Goal: Transaction & Acquisition: Purchase product/service

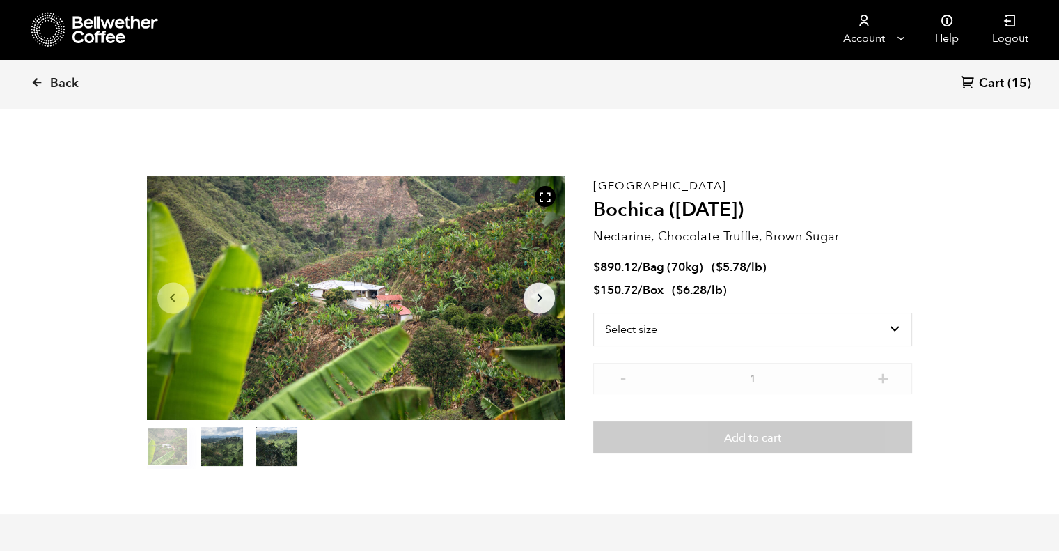
click at [36, 80] on icon at bounding box center [37, 82] width 13 height 13
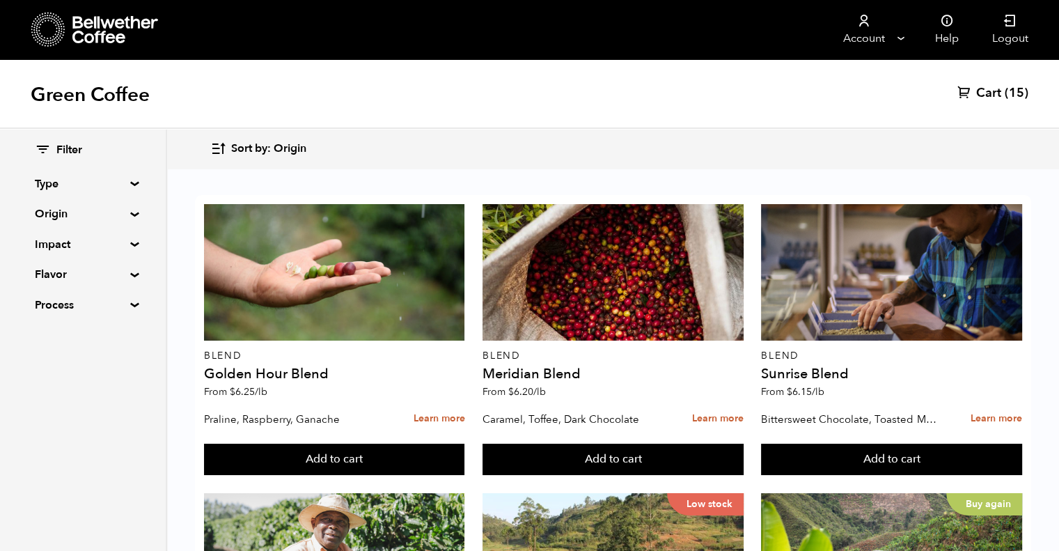
scroll to position [322, 0]
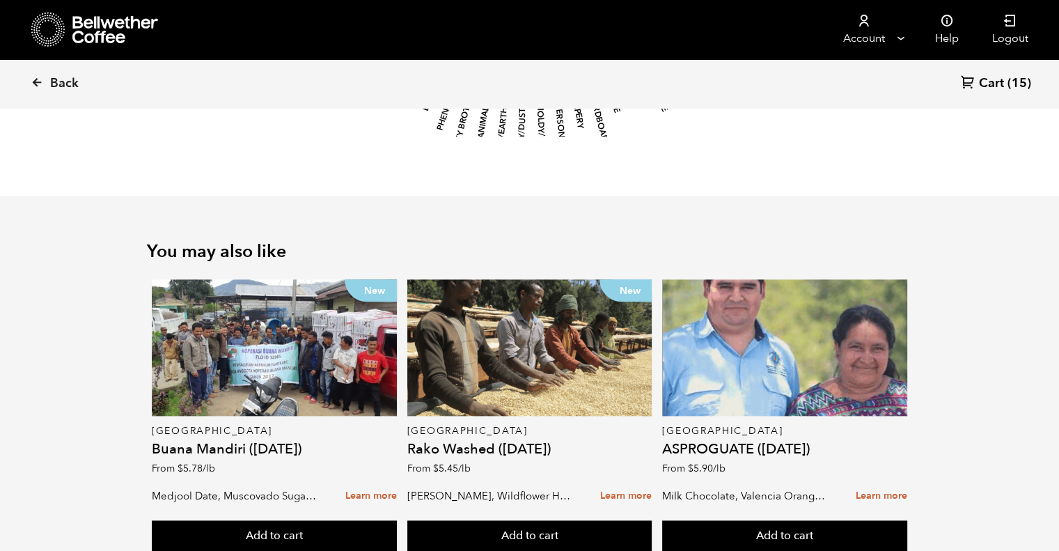
scroll to position [1689, 0]
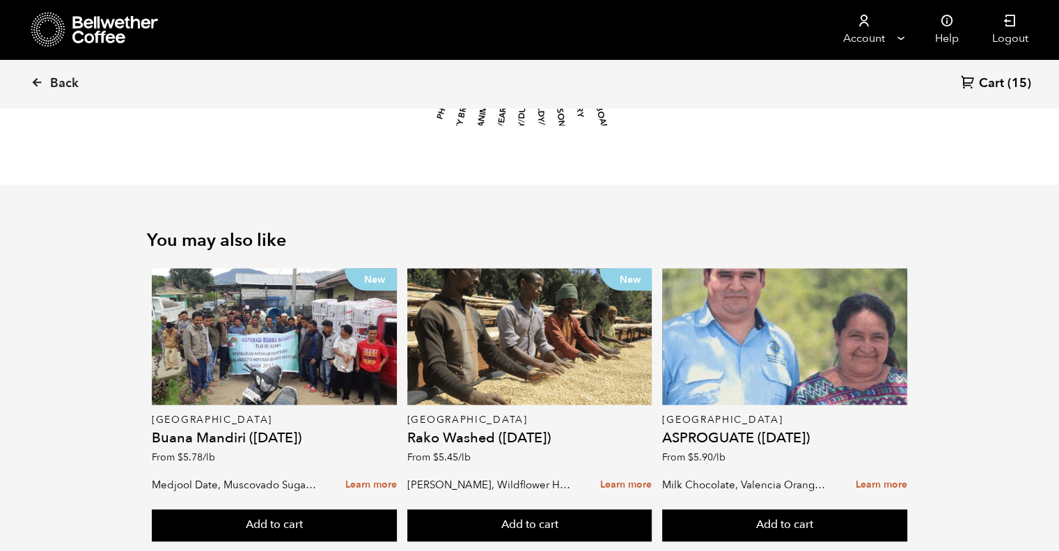
click at [725, 334] on div at bounding box center [784, 336] width 245 height 136
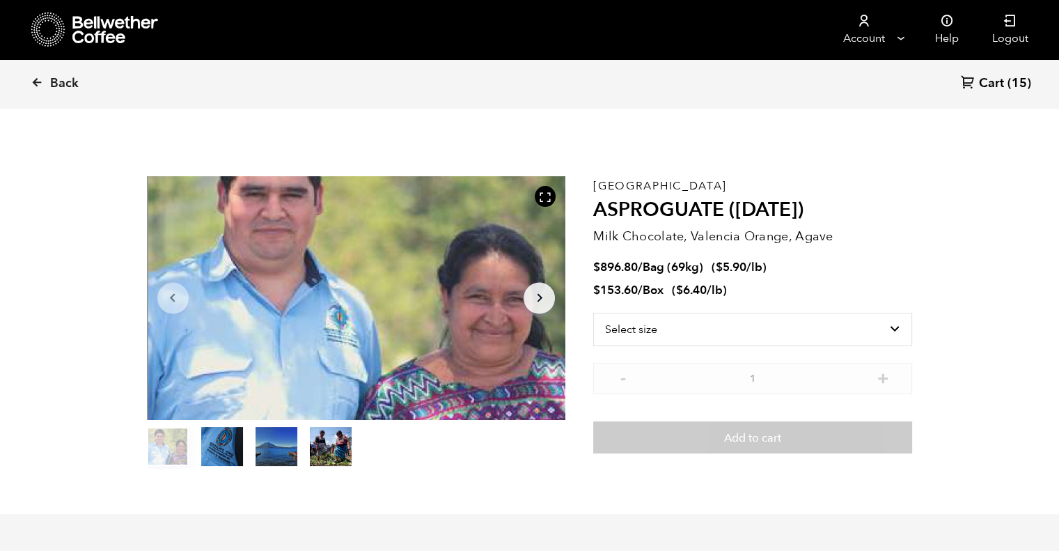
click at [36, 84] on icon at bounding box center [37, 82] width 13 height 13
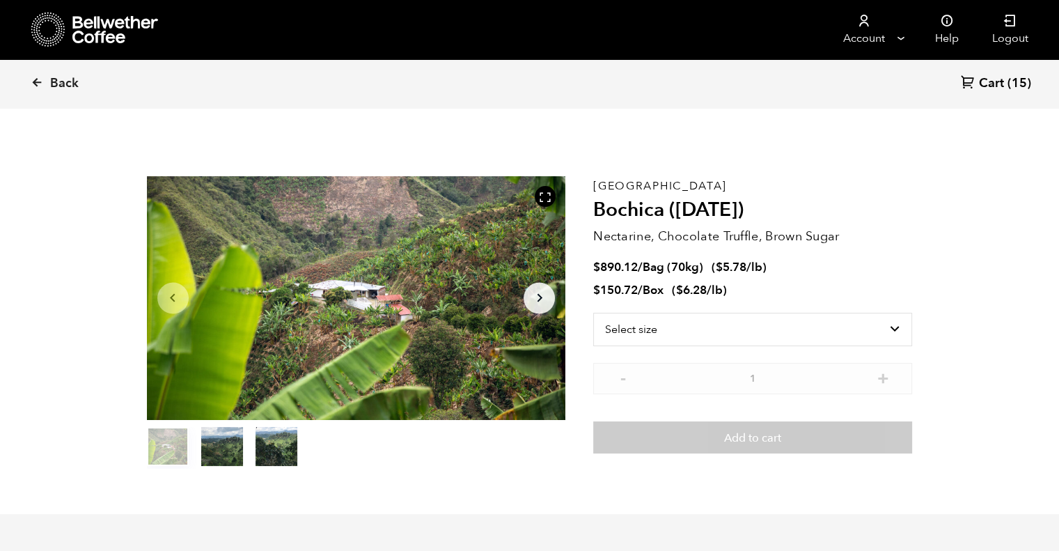
scroll to position [605, 742]
click at [38, 81] on icon at bounding box center [37, 82] width 13 height 13
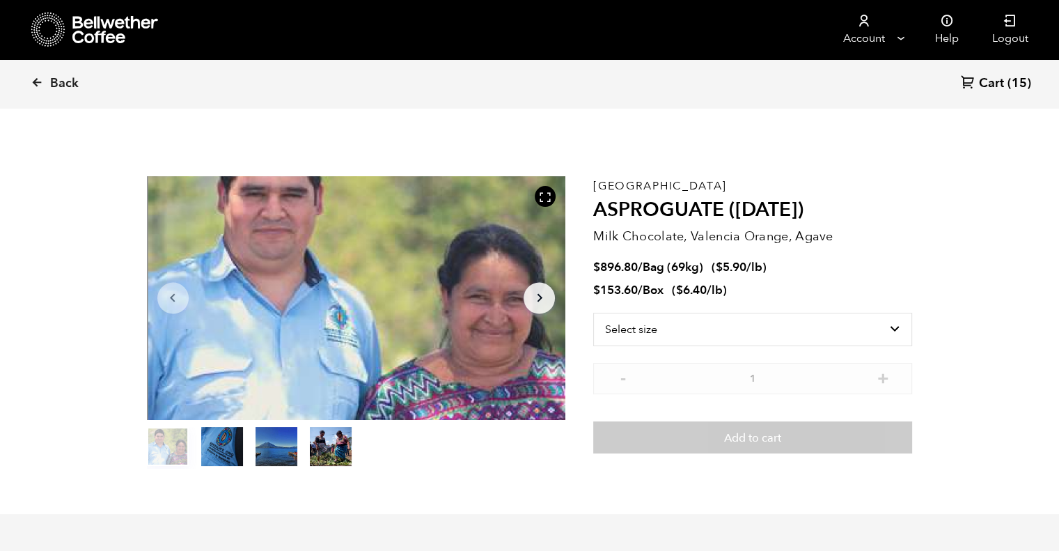
click at [1014, 84] on span "(15)" at bounding box center [1020, 83] width 24 height 17
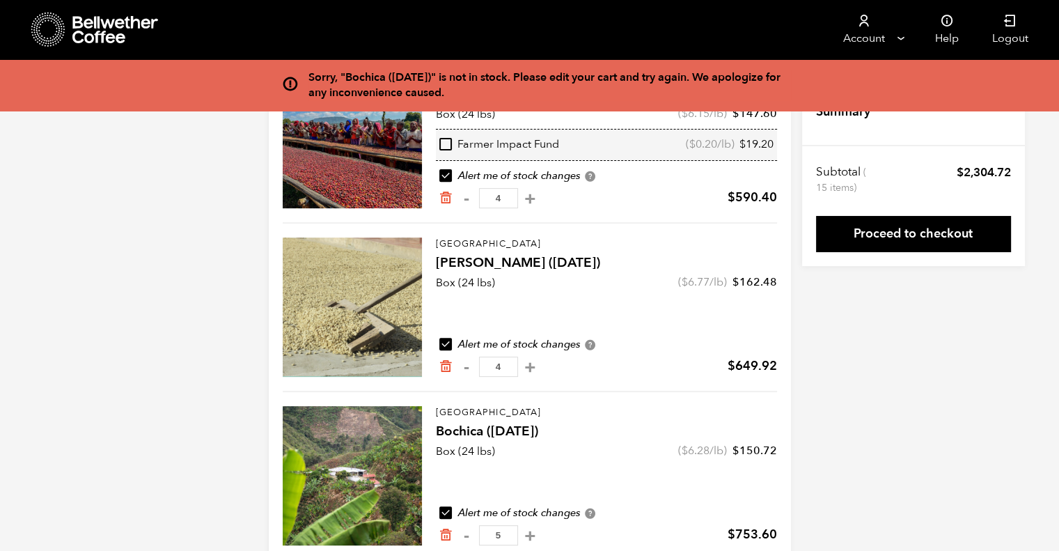
scroll to position [517, 0]
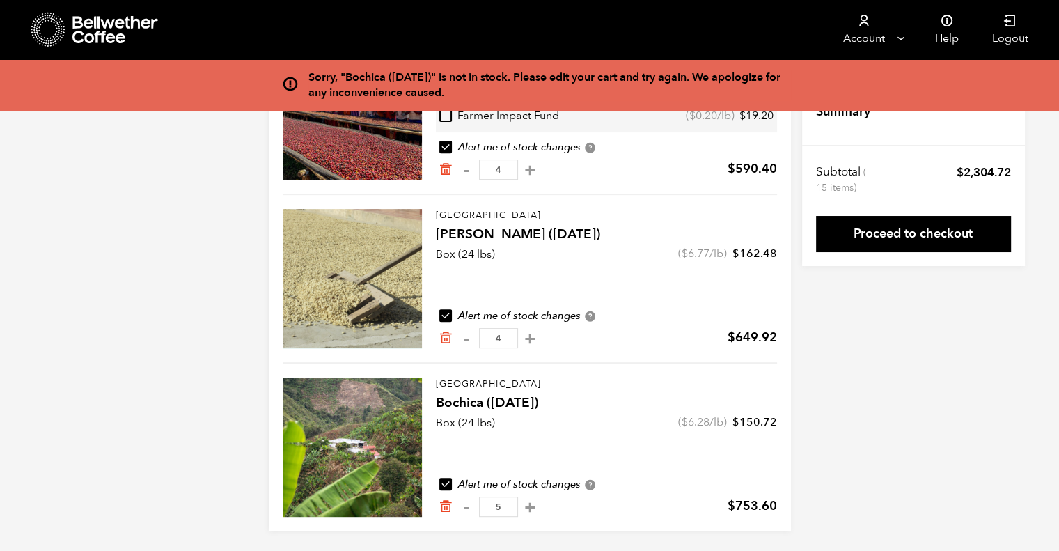
click at [471, 502] on button "-" at bounding box center [466, 507] width 17 height 14
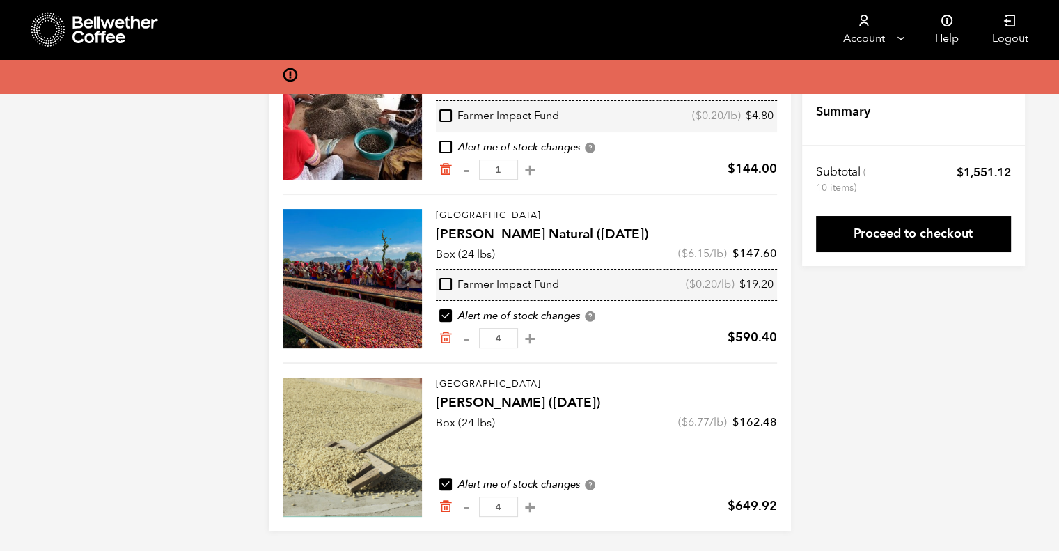
scroll to position [0, 0]
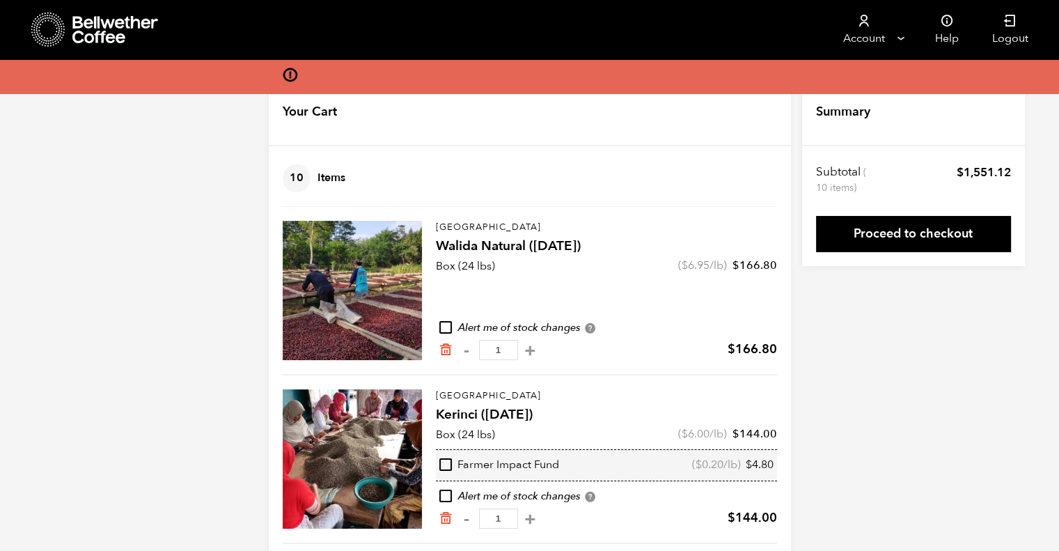
click at [289, 76] on icon at bounding box center [290, 75] width 16 height 16
click at [901, 30] on link "Account" at bounding box center [864, 29] width 86 height 59
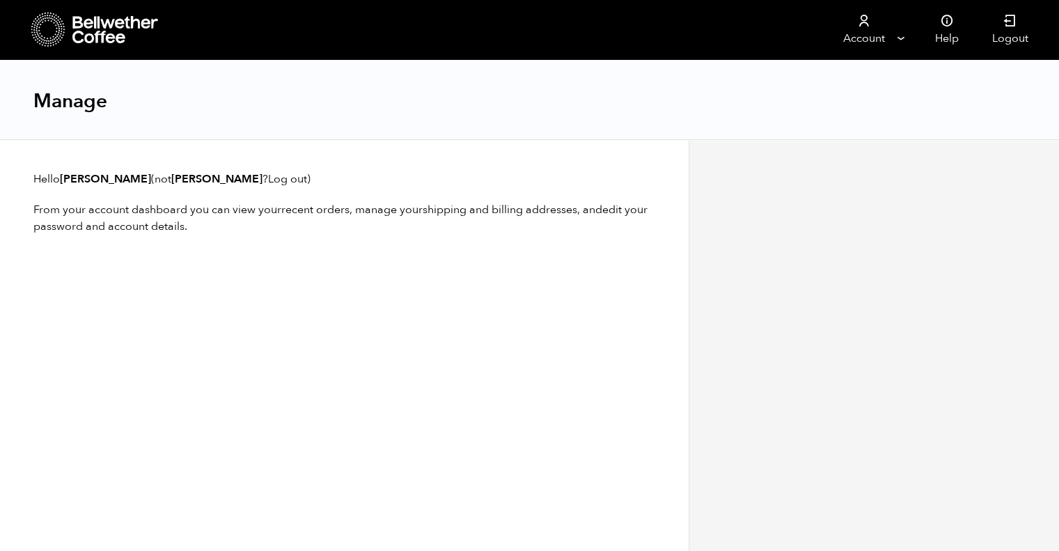
click at [107, 178] on p "Hello [PERSON_NAME] (not [PERSON_NAME] ? Log out )" at bounding box center [344, 179] width 622 height 17
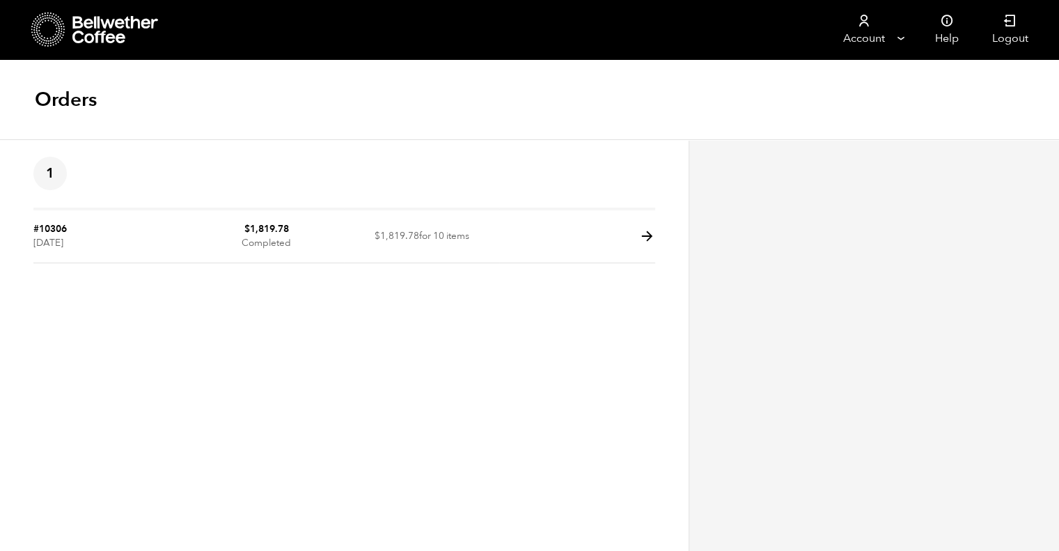
click at [242, 253] on td "$ 1,819.78 Completed" at bounding box center [266, 236] width 155 height 53
click at [81, 33] on icon at bounding box center [115, 30] width 87 height 28
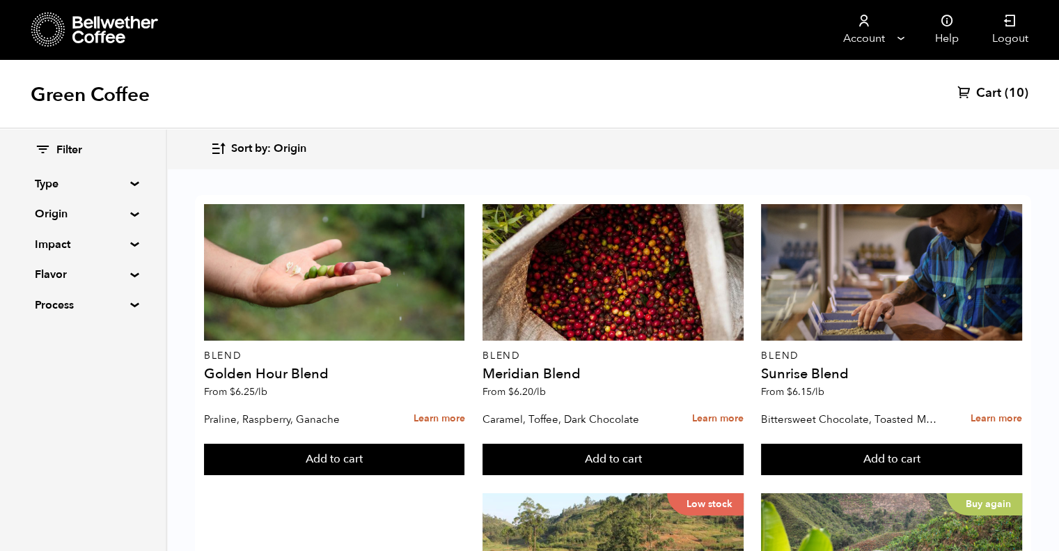
scroll to position [292, 0]
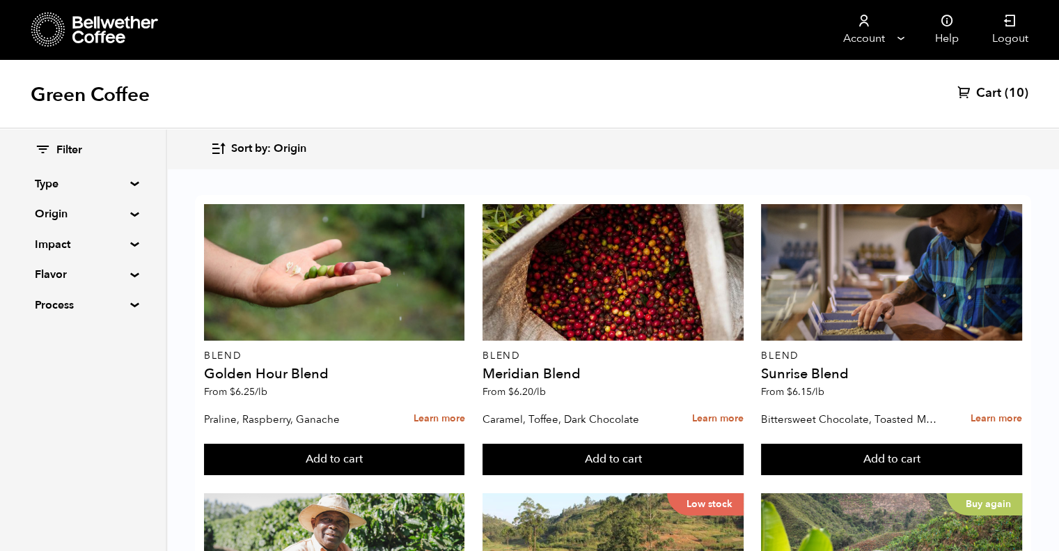
click at [914, 493] on div "Buy again" at bounding box center [891, 561] width 261 height 136
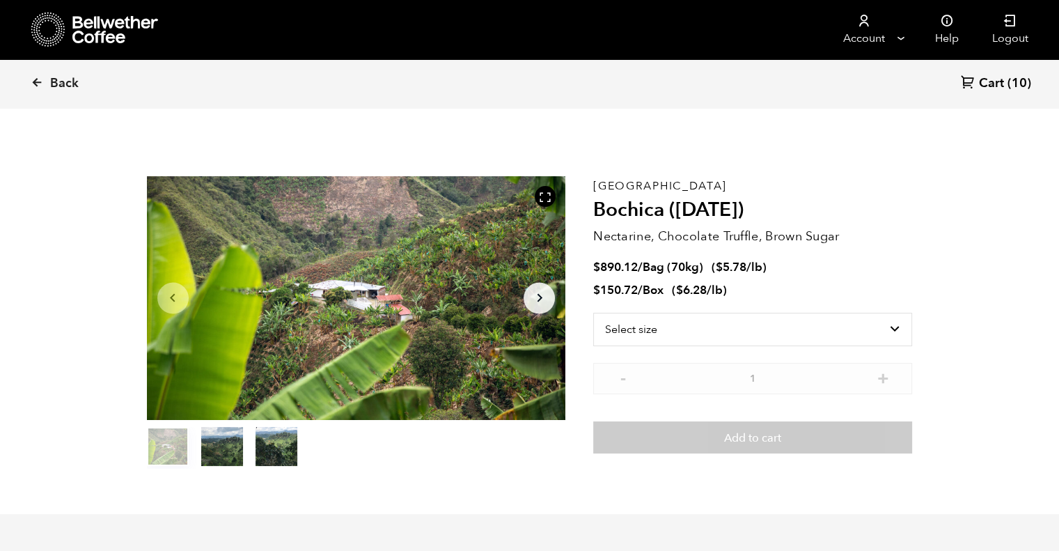
scroll to position [605, 742]
click at [872, 325] on select "Select size Bag (70kg) (154 lbs) Box (24 lbs)" at bounding box center [752, 329] width 319 height 33
click at [593, 313] on select "Select size Bag (70kg) (154 lbs) Box (24 lbs)" at bounding box center [752, 329] width 319 height 33
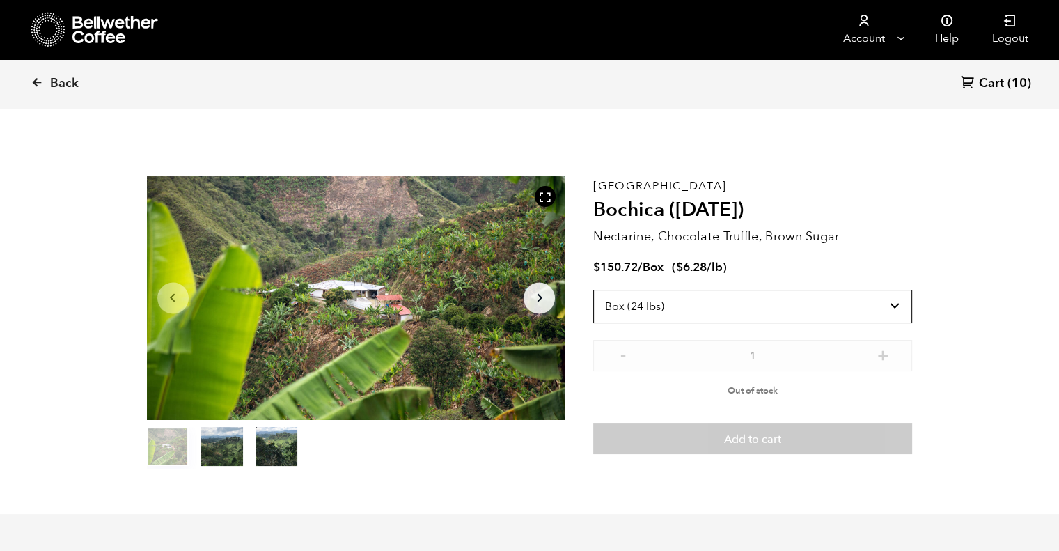
click at [880, 304] on select "Select size Bag (70kg) (154 lbs) Box (24 lbs)" at bounding box center [752, 306] width 319 height 33
click at [593, 290] on select "Select size Bag (70kg) (154 lbs) Box (24 lbs)" at bounding box center [752, 306] width 319 height 33
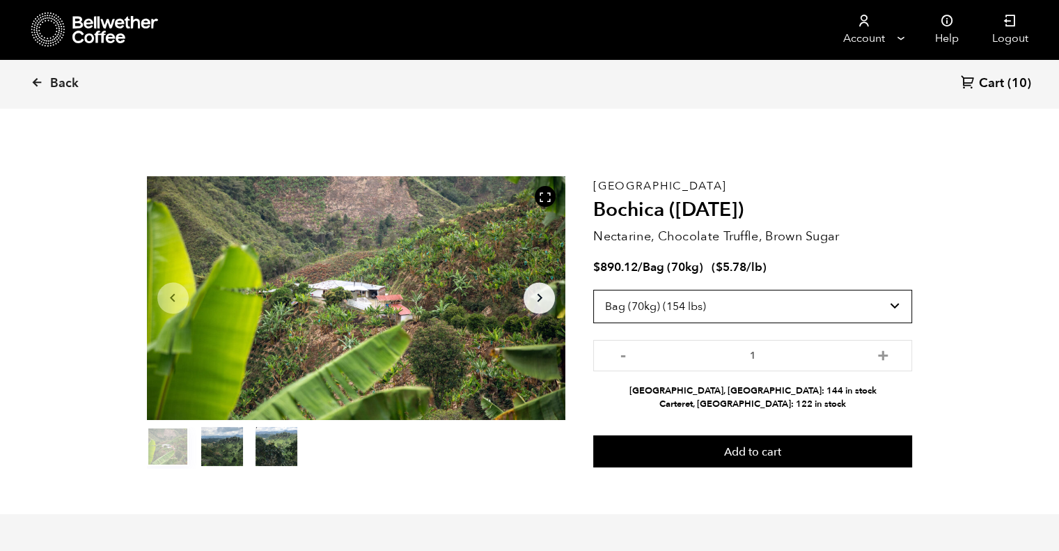
click at [880, 303] on select "Select size Bag (70kg) (154 lbs) Box (24 lbs)" at bounding box center [752, 306] width 319 height 33
click at [593, 290] on select "Select size Bag (70kg) (154 lbs) Box (24 lbs)" at bounding box center [752, 306] width 319 height 33
click at [852, 296] on select "Select size Bag (70kg) (154 lbs) Box (24 lbs)" at bounding box center [752, 306] width 319 height 33
click at [593, 290] on select "Select size Bag (70kg) (154 lbs) Box (24 lbs)" at bounding box center [752, 306] width 319 height 33
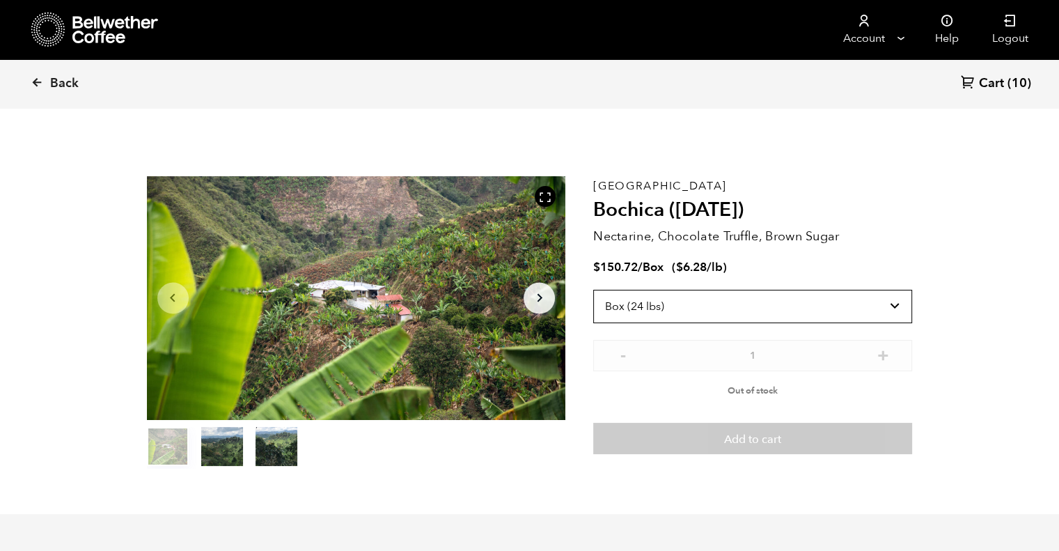
click at [843, 309] on select "Select size Bag (70kg) (154 lbs) Box (24 lbs)" at bounding box center [752, 306] width 319 height 33
click at [593, 290] on select "Select size Bag (70kg) (154 lbs) Box (24 lbs)" at bounding box center [752, 306] width 319 height 33
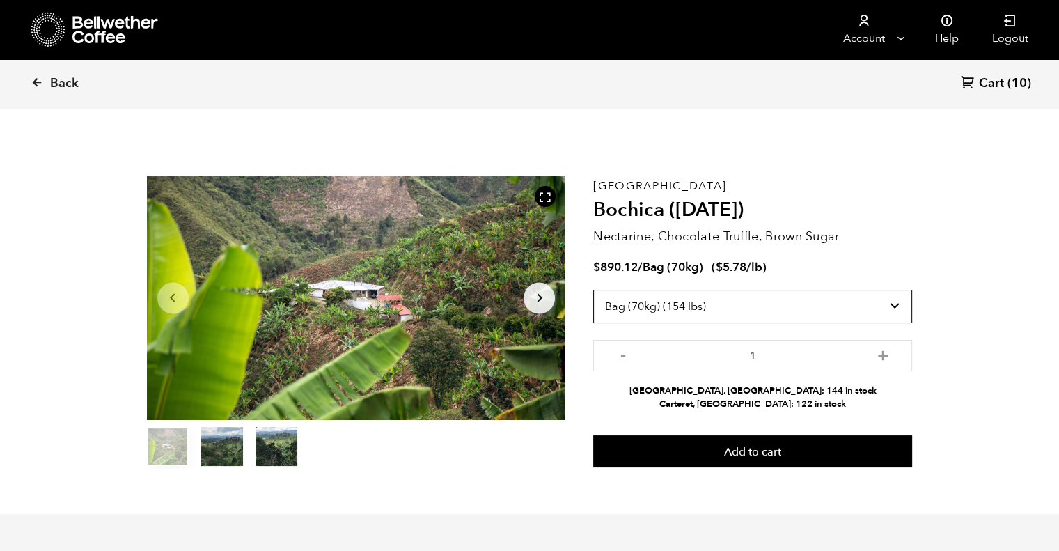
click at [864, 312] on select "Select size Bag (70kg) (154 lbs) Box (24 lbs)" at bounding box center [752, 306] width 319 height 33
select select "box"
click at [593, 290] on select "Select size Bag (70kg) (154 lbs) Box (24 lbs)" at bounding box center [752, 306] width 319 height 33
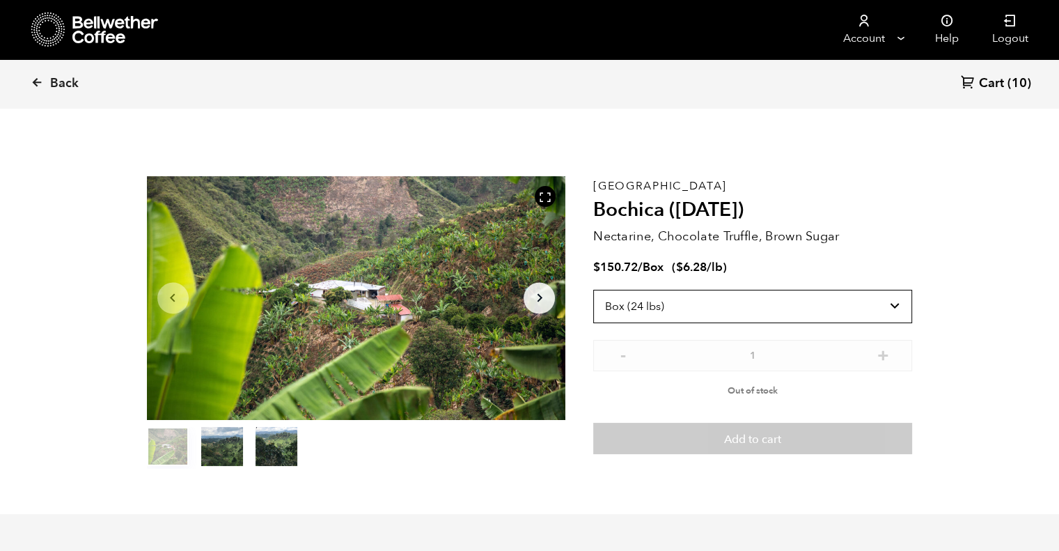
click at [768, 321] on select "Select size Bag (70kg) (154 lbs) Box (24 lbs)" at bounding box center [752, 306] width 319 height 33
click at [889, 205] on h2 "Bochica (JUN 25)" at bounding box center [752, 210] width 319 height 24
click at [985, 80] on span "Cart" at bounding box center [991, 83] width 25 height 17
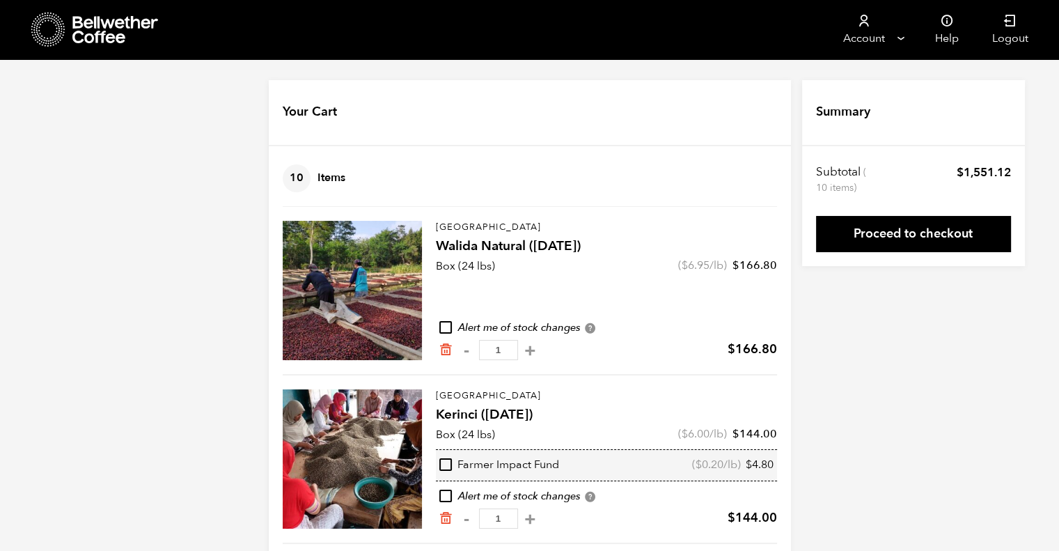
click at [96, 29] on icon at bounding box center [115, 30] width 87 height 28
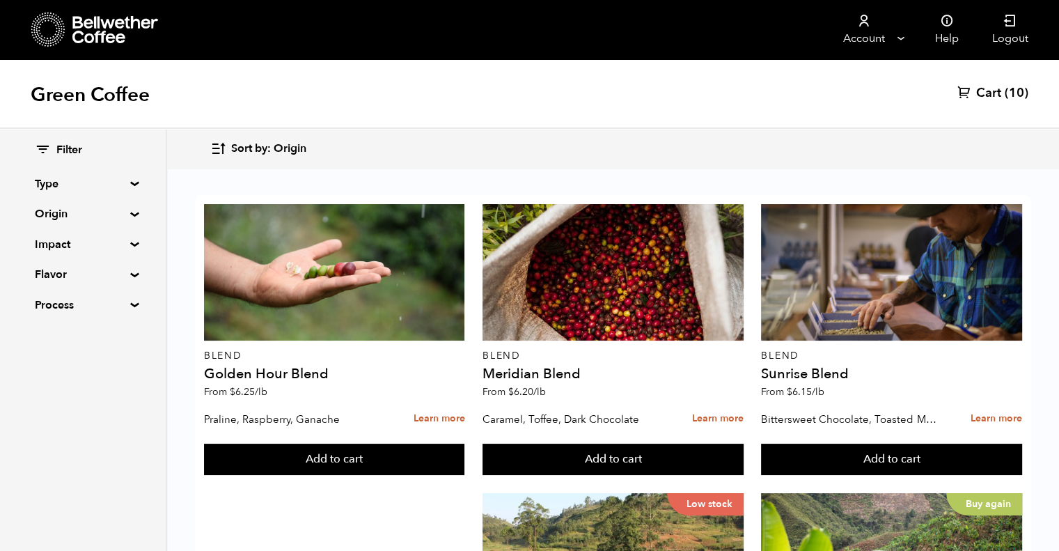
scroll to position [1366, 0]
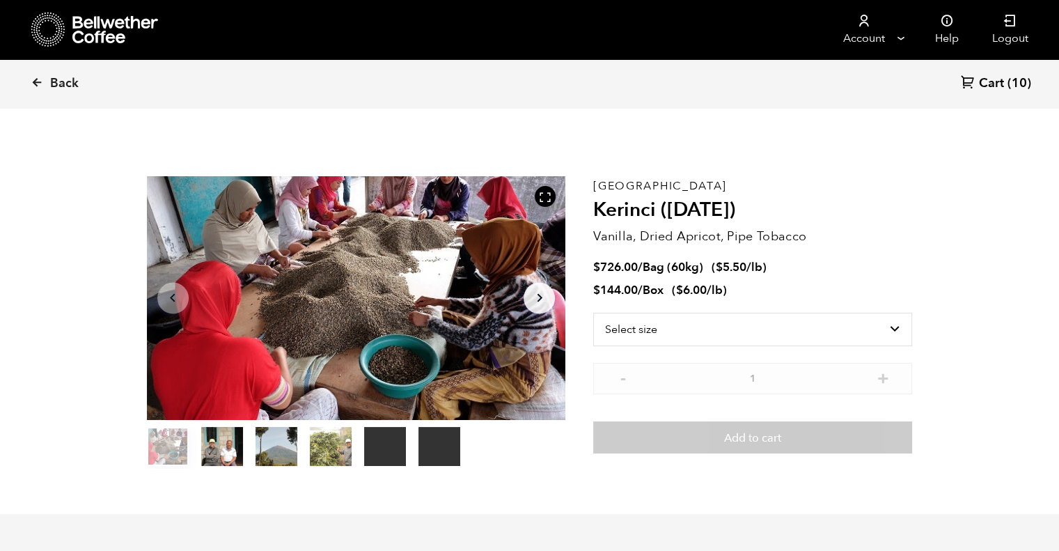
click at [38, 88] on link "Back" at bounding box center [74, 83] width 86 height 47
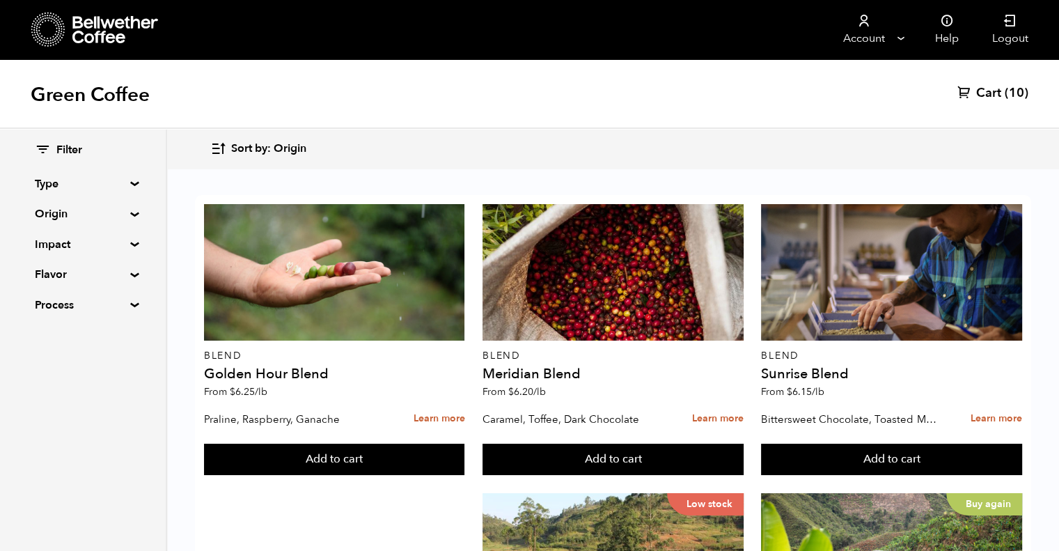
scroll to position [1414, 0]
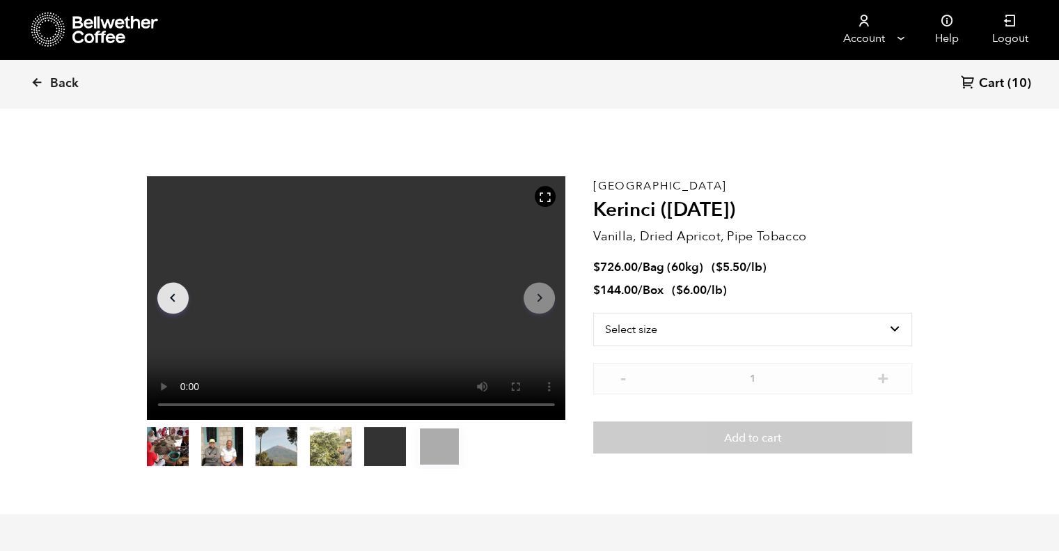
click at [50, 87] on span "Back" at bounding box center [64, 83] width 29 height 17
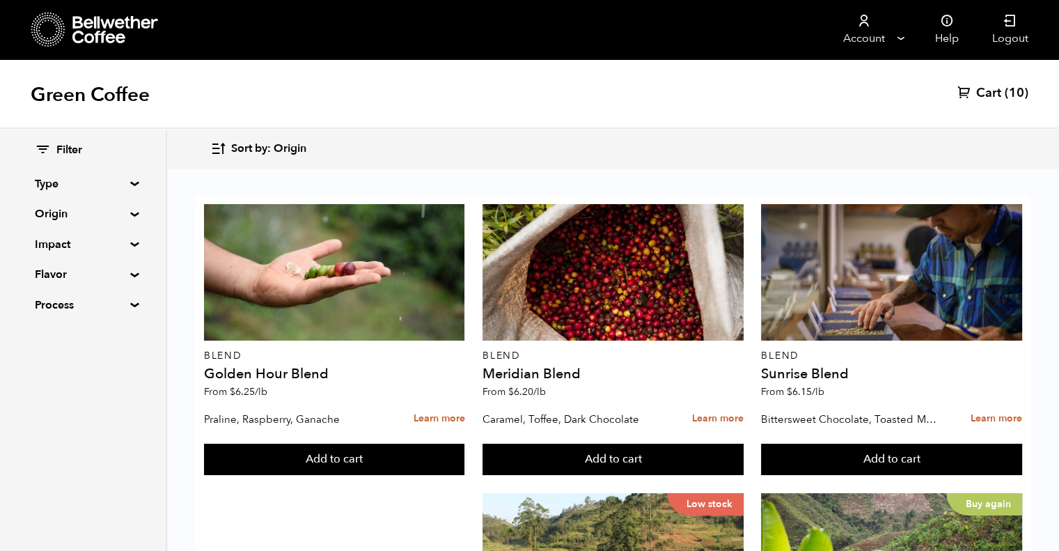
scroll to position [1170, 0]
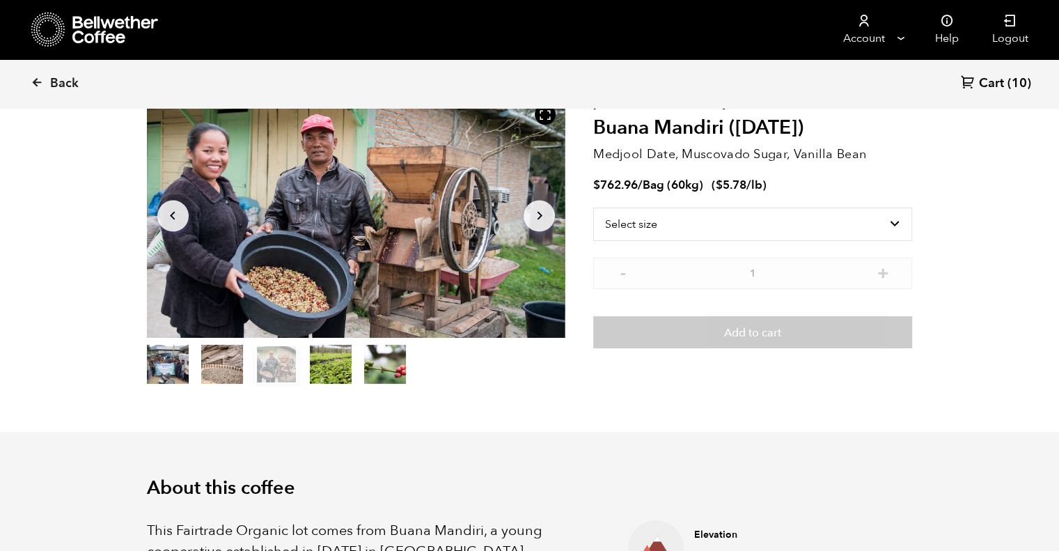
scroll to position [79, 0]
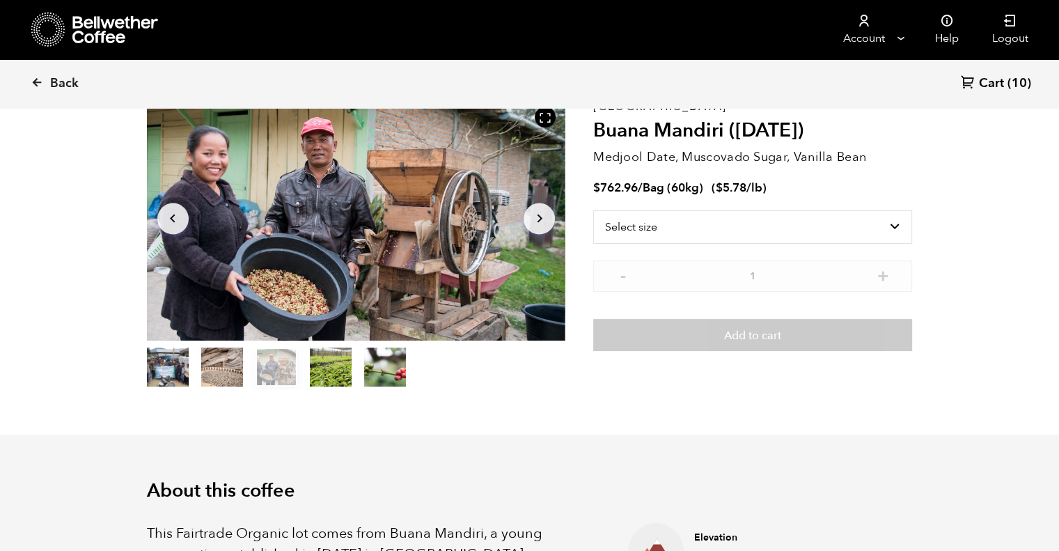
click at [203, 373] on button "item 1" at bounding box center [222, 369] width 42 height 39
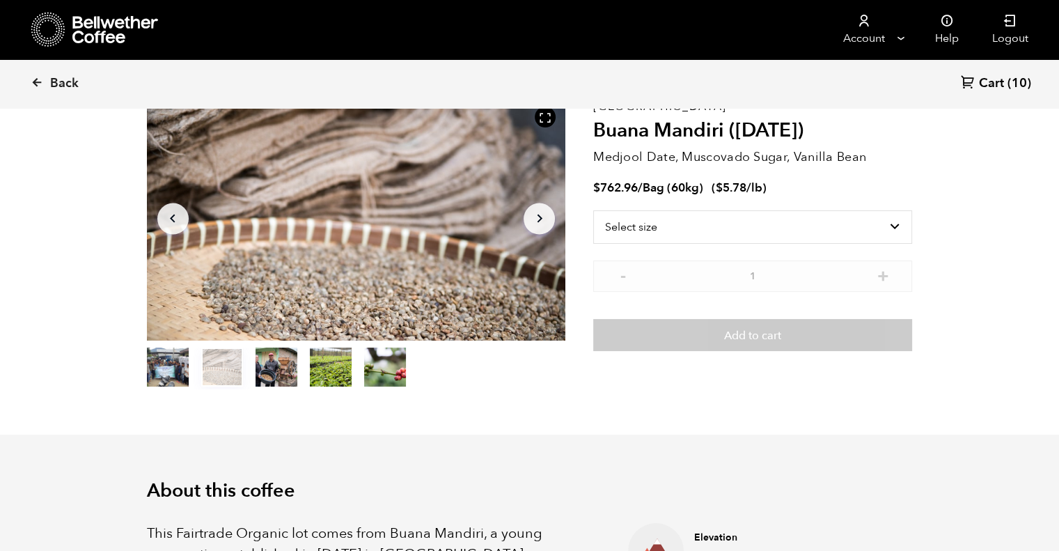
click at [43, 76] on link "Back" at bounding box center [74, 83] width 86 height 47
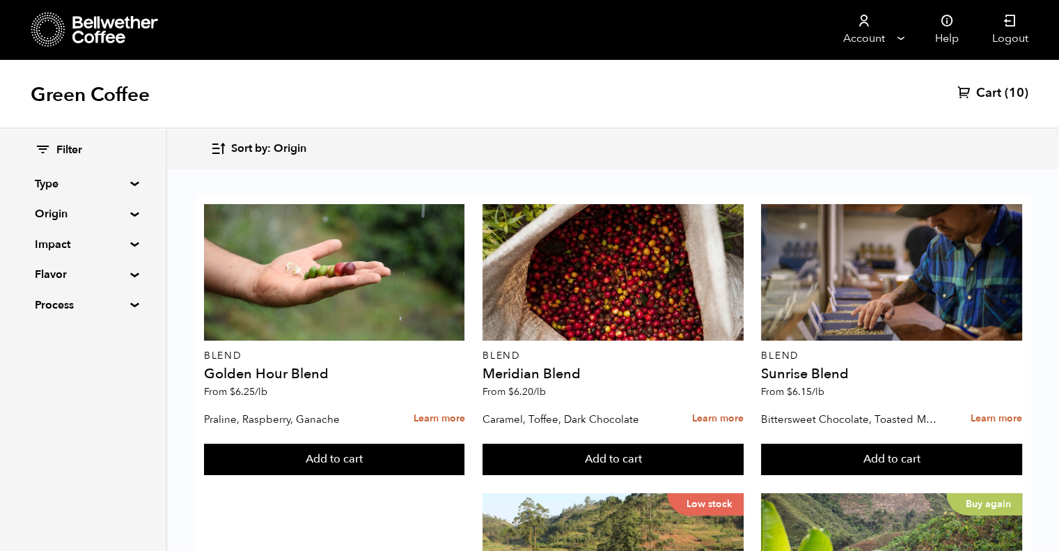
scroll to position [1414, 0]
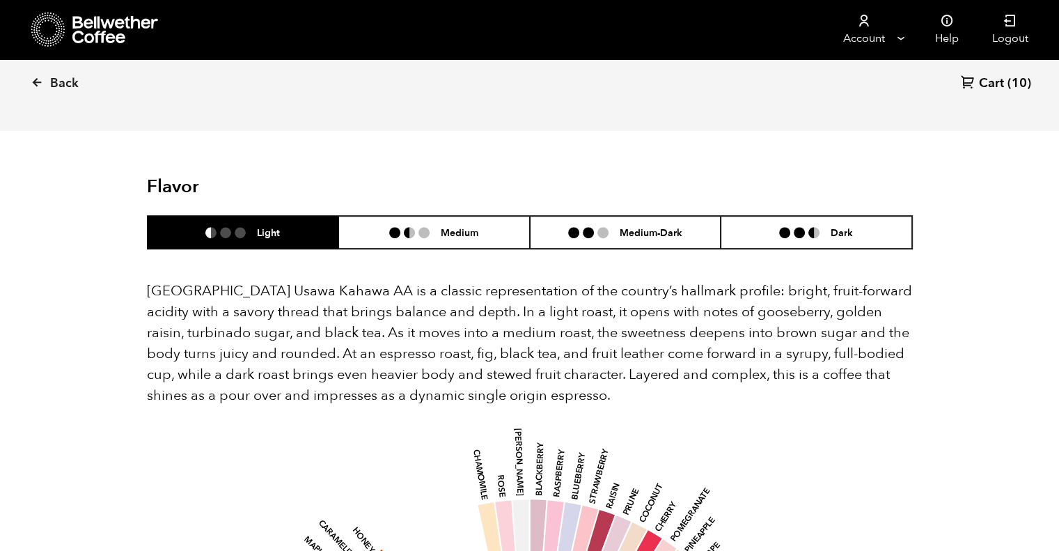
scroll to position [807, 0]
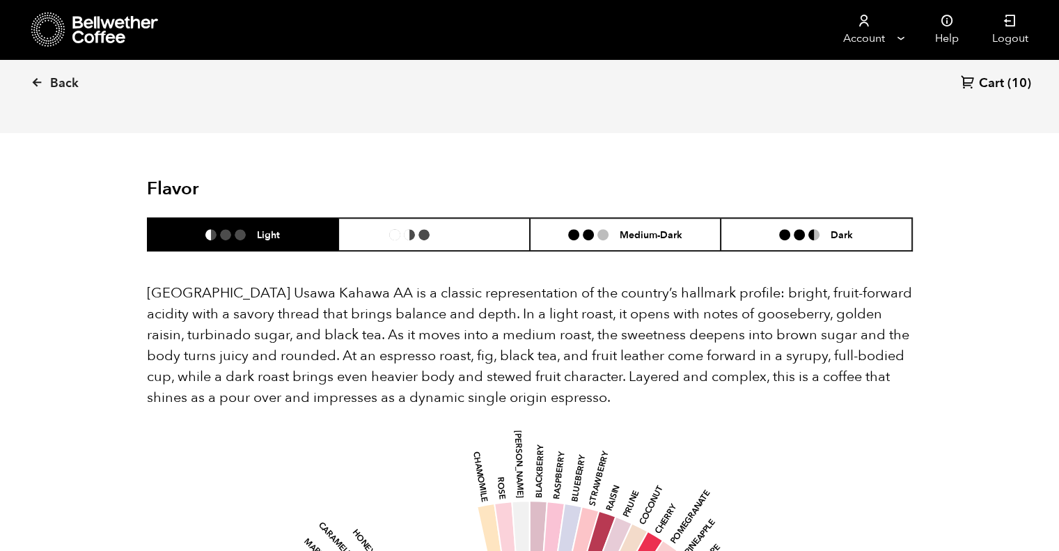
click at [468, 228] on h6 "Medium" at bounding box center [460, 234] width 38 height 12
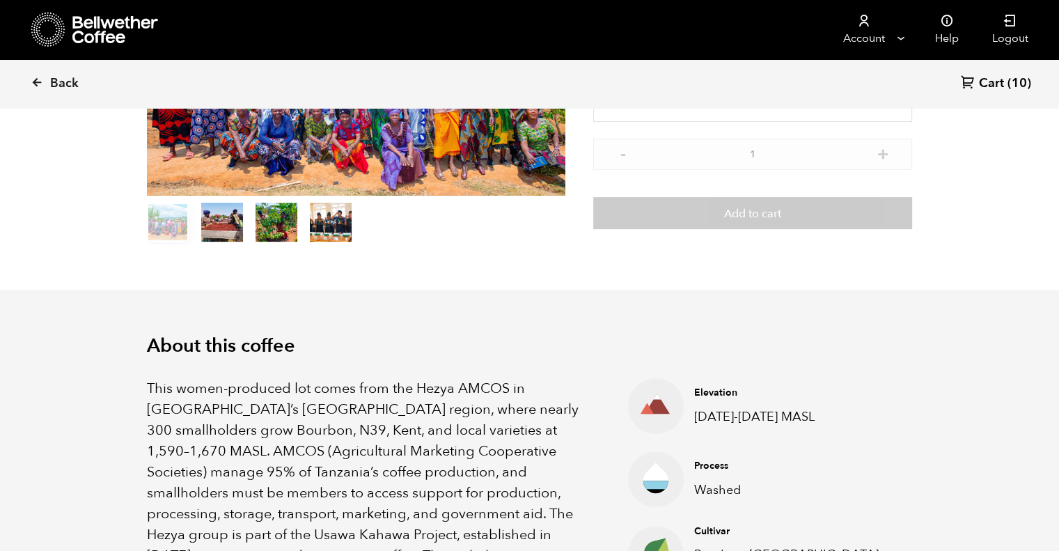
scroll to position [0, 0]
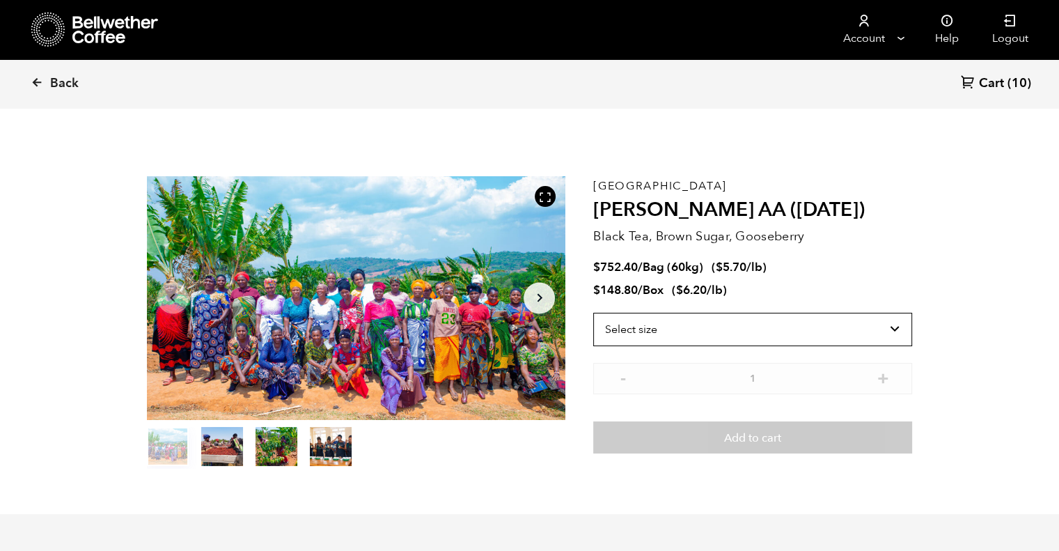
click at [842, 320] on select "Select size Bag (60kg) (132 lbs) Box (24 lbs)" at bounding box center [752, 329] width 319 height 33
select select "box"
click at [593, 313] on select "Select size Bag (60kg) (132 lbs) Box (24 lbs)" at bounding box center [752, 329] width 319 height 33
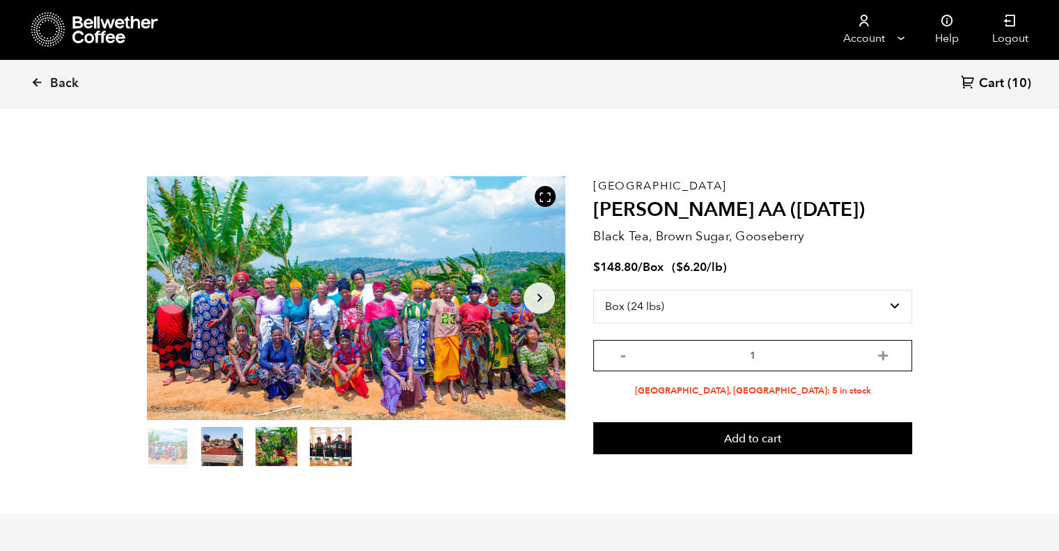
click at [855, 353] on input "1" at bounding box center [752, 355] width 319 height 31
click at [883, 354] on button "+" at bounding box center [882, 354] width 17 height 14
type input "2"
click at [732, 431] on button "Add to cart" at bounding box center [752, 438] width 319 height 32
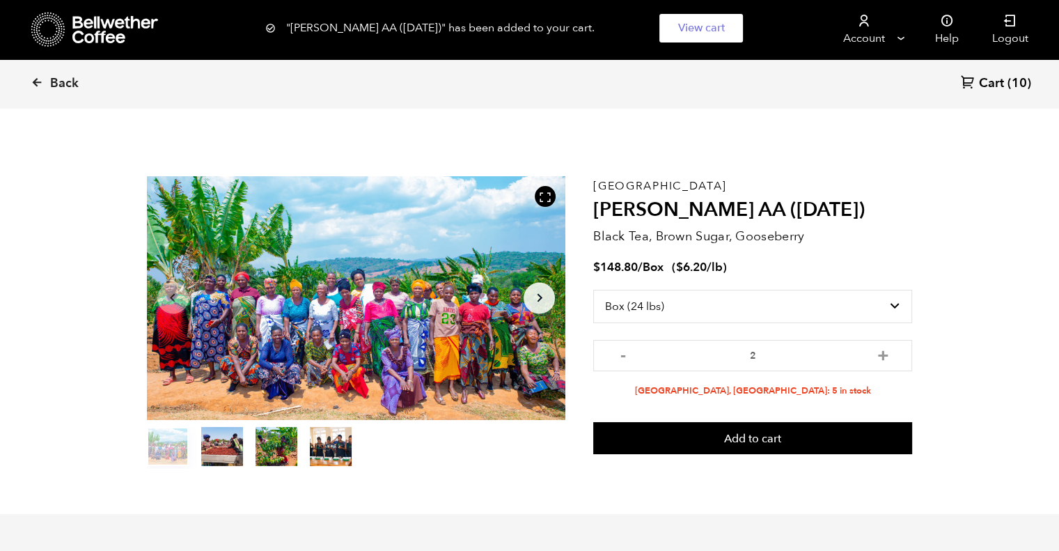
click at [994, 84] on span "Cart" at bounding box center [991, 83] width 25 height 17
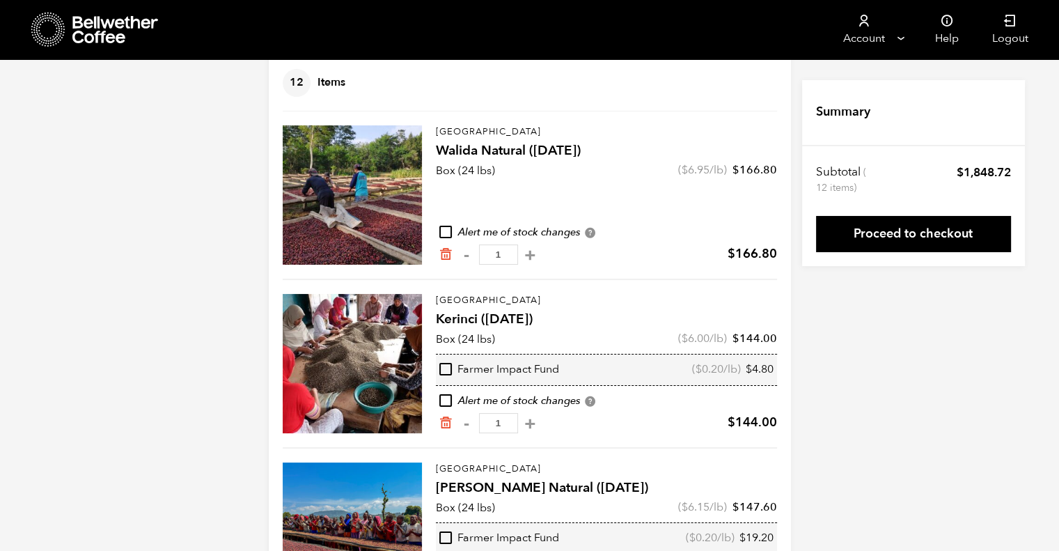
scroll to position [95, 0]
click at [914, 231] on link "Proceed to checkout" at bounding box center [913, 234] width 195 height 36
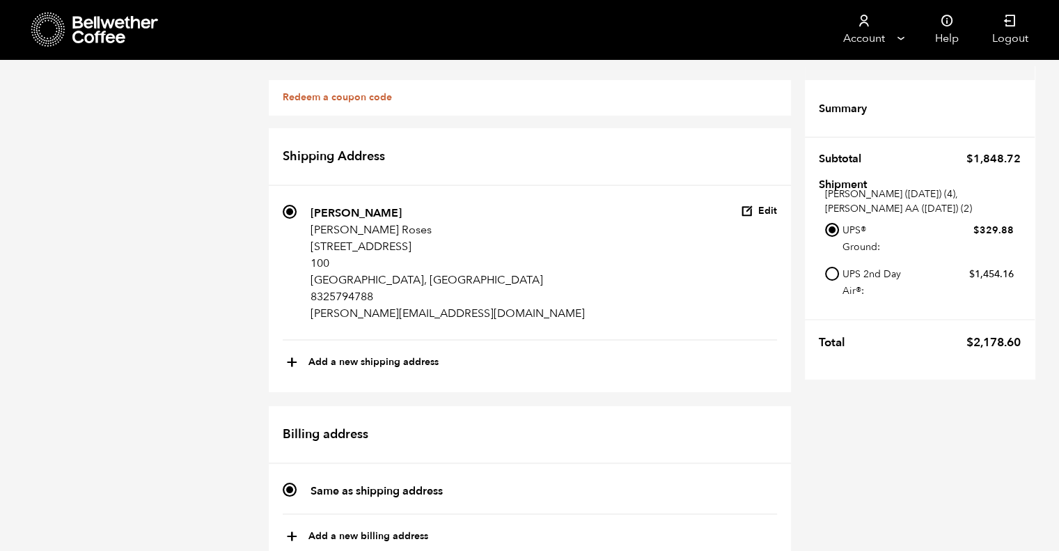
scroll to position [1273, 0]
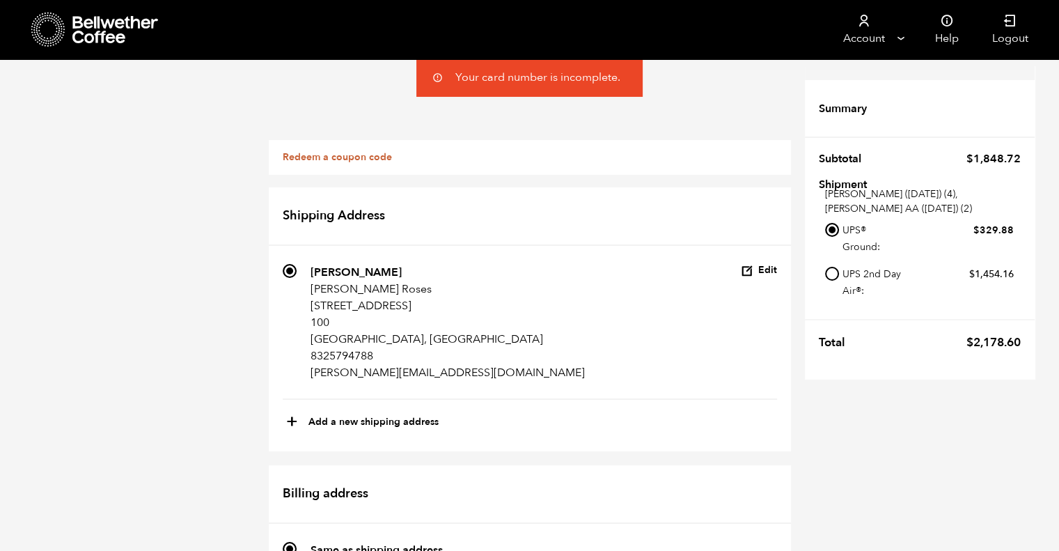
scroll to position [460, 0]
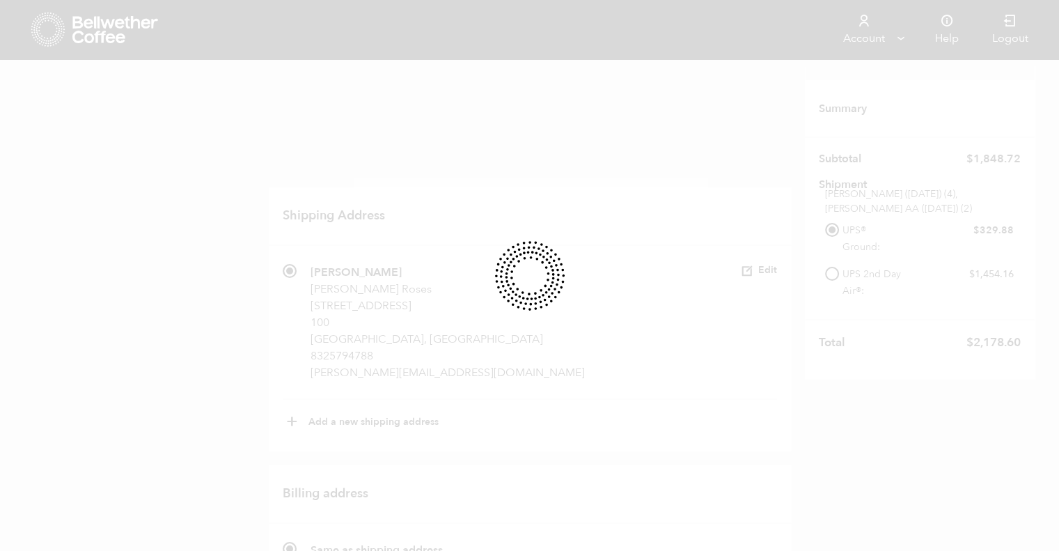
scroll to position [5, 0]
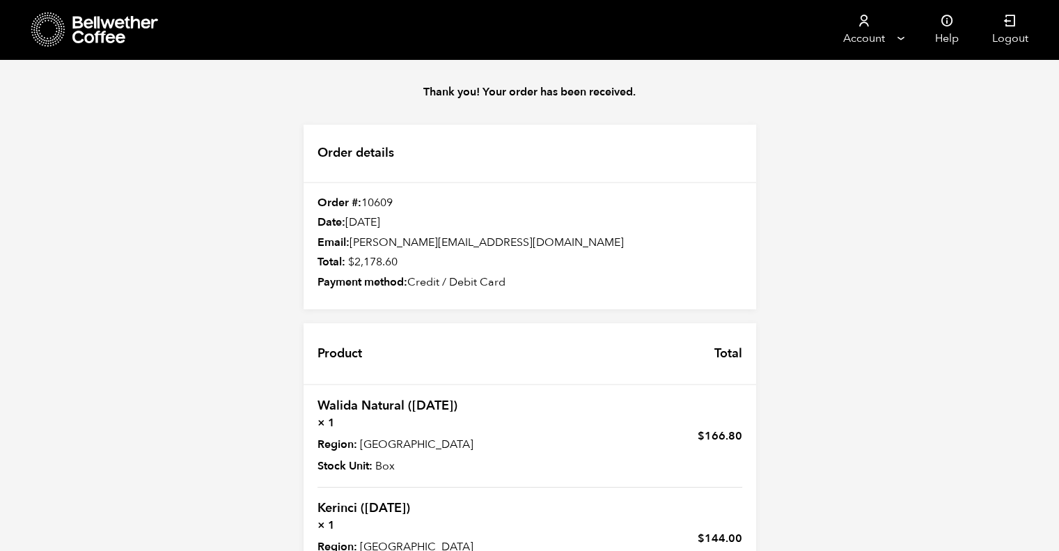
scroll to position [517, 0]
